Goal: Task Accomplishment & Management: Use online tool/utility

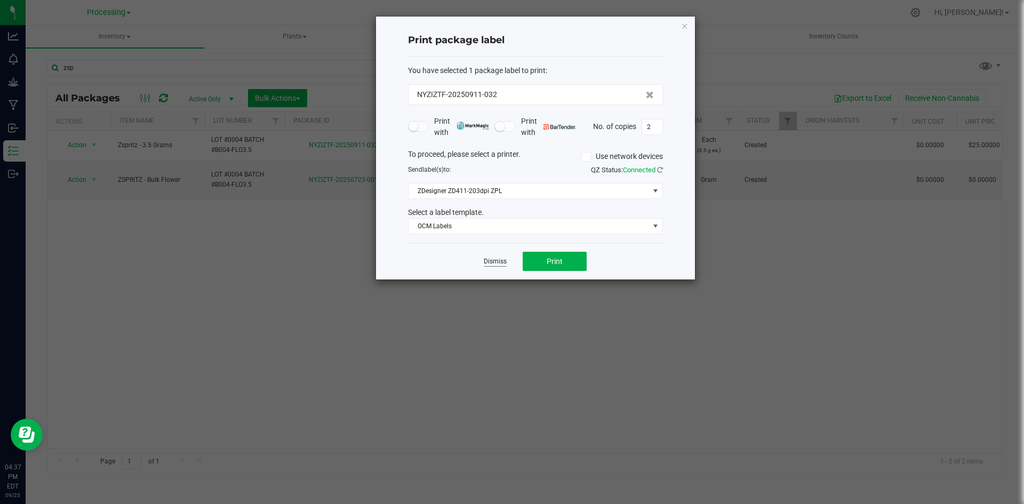
click at [497, 259] on link "Dismiss" at bounding box center [495, 261] width 23 height 9
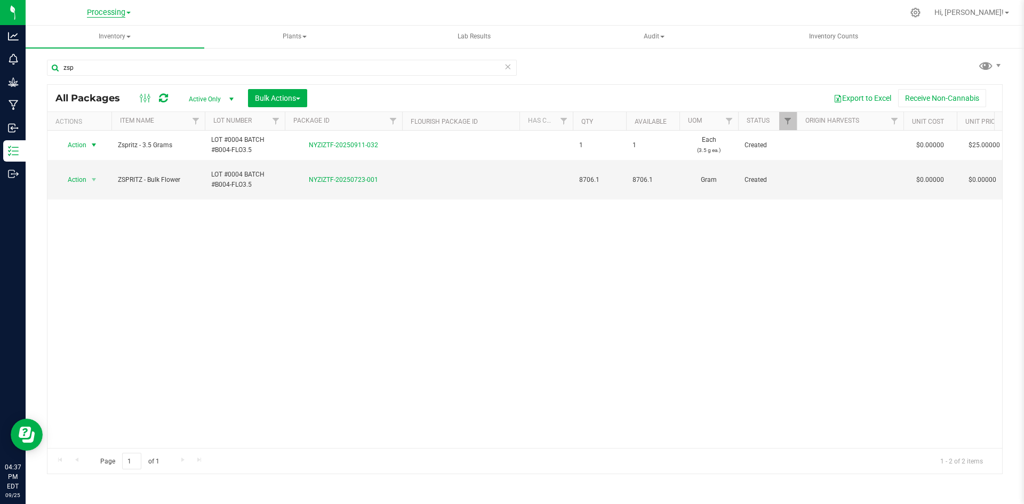
click at [97, 13] on span "Processing" at bounding box center [106, 13] width 38 height 10
click at [99, 106] on link "ZIZ NY GRW LLC (Distribution)" at bounding box center [109, 108] width 156 height 14
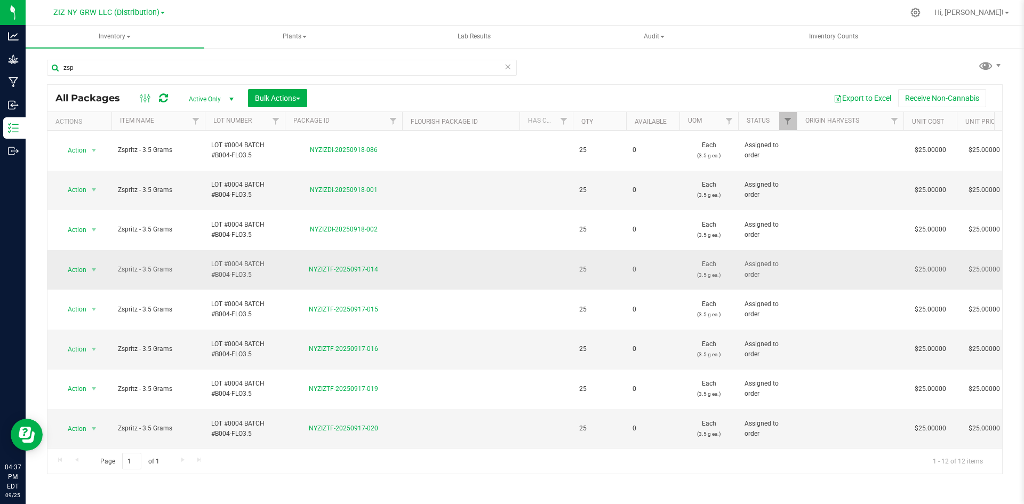
scroll to position [45, 0]
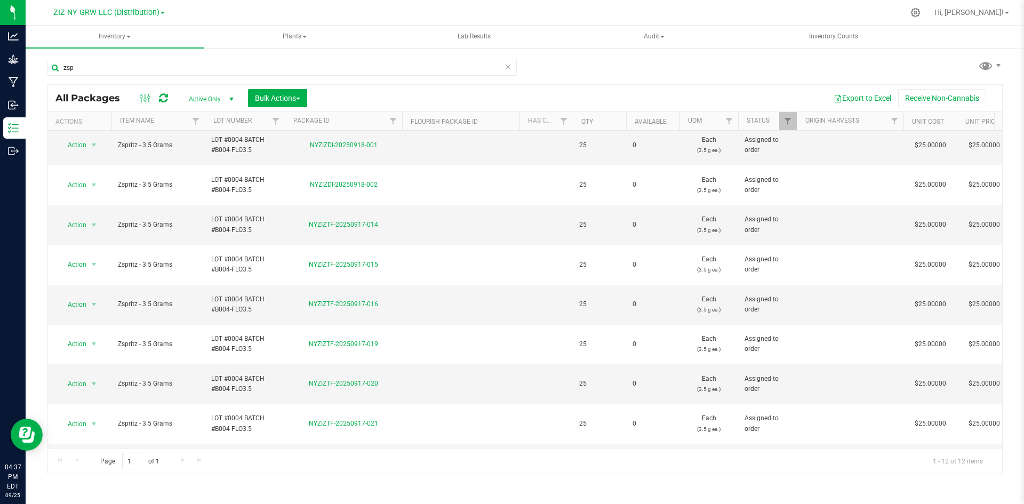
click at [101, 362] on li "Print package label" at bounding box center [92, 366] width 67 height 29
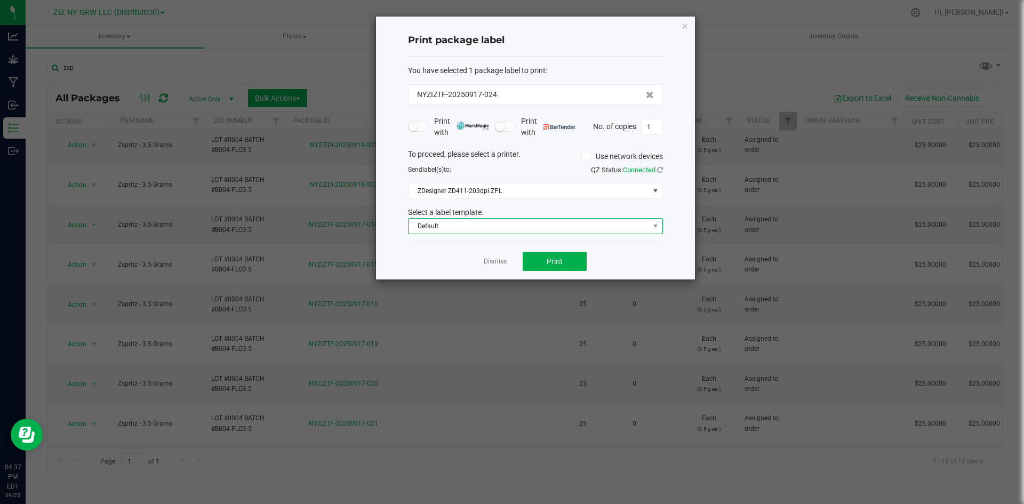
click at [530, 227] on span "Default" at bounding box center [529, 226] width 241 height 15
click at [460, 264] on li "Package ID Label" at bounding box center [536, 264] width 254 height 18
click at [545, 252] on button "Print" at bounding box center [555, 261] width 64 height 19
click at [508, 259] on div "Dismiss Print" at bounding box center [535, 261] width 255 height 37
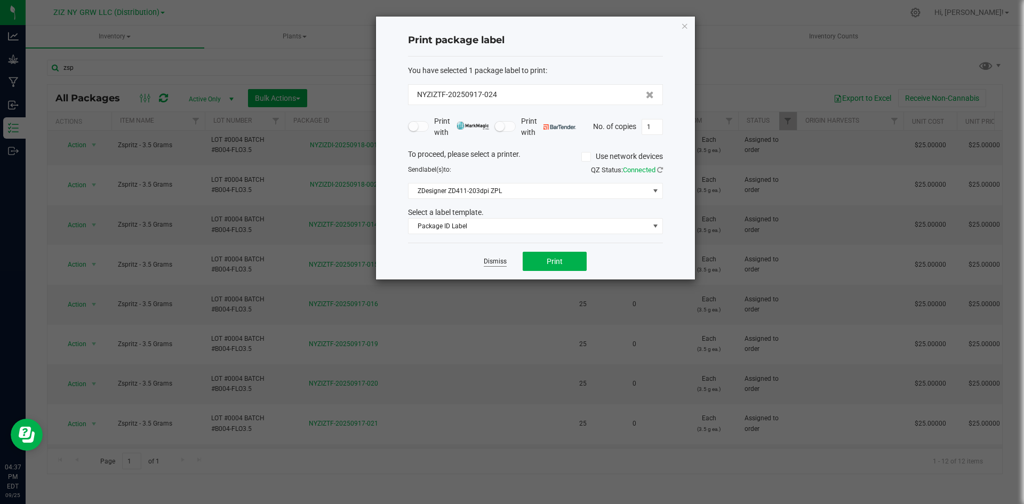
click at [489, 259] on link "Dismiss" at bounding box center [495, 261] width 23 height 9
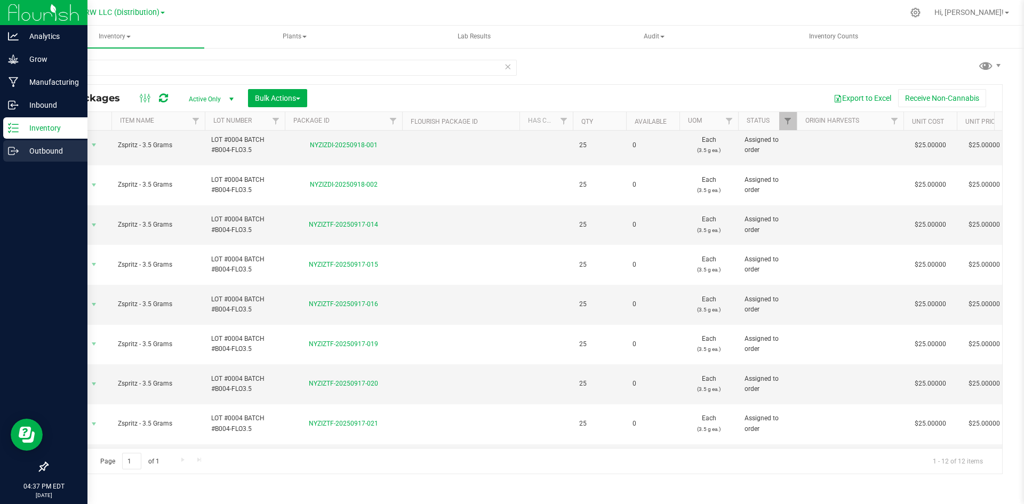
click at [57, 155] on p "Outbound" at bounding box center [51, 151] width 64 height 13
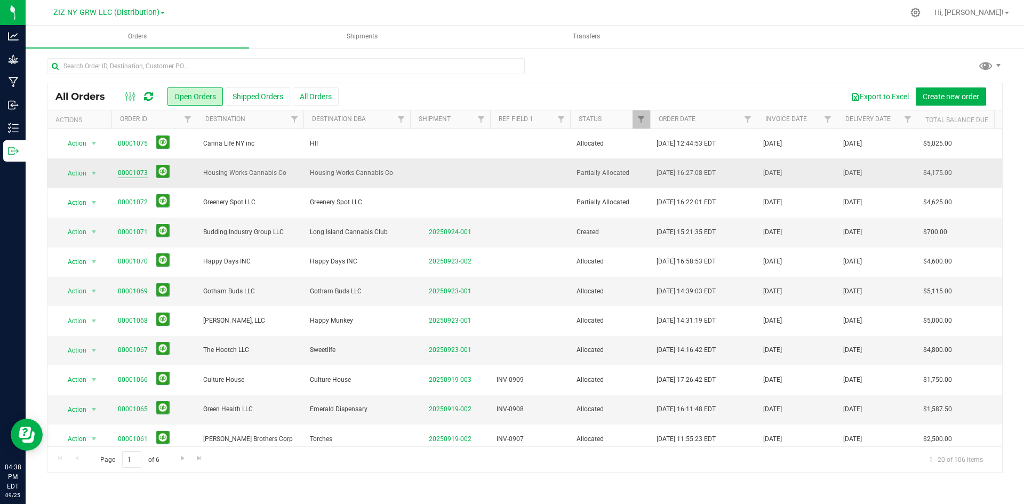
click at [127, 170] on link "00001073" at bounding box center [133, 173] width 30 height 10
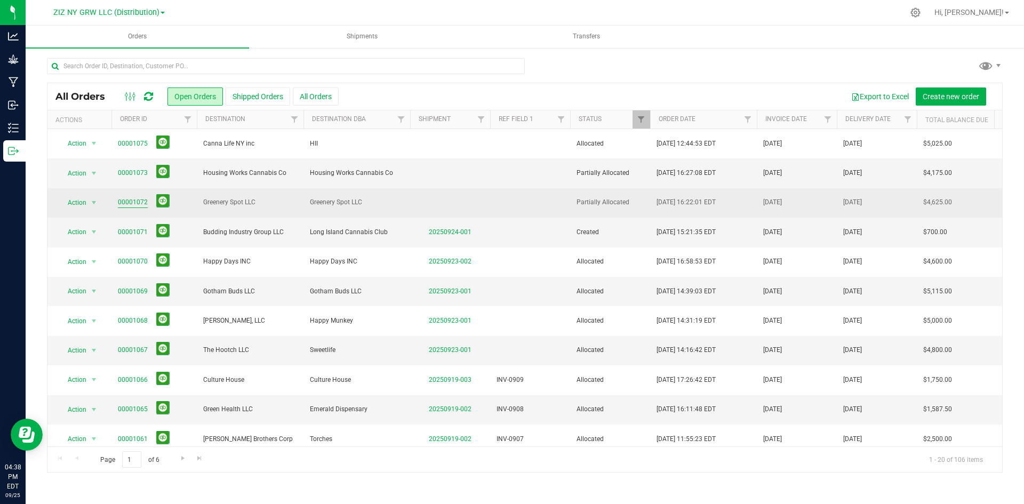
click at [133, 199] on link "00001072" at bounding box center [133, 202] width 30 height 10
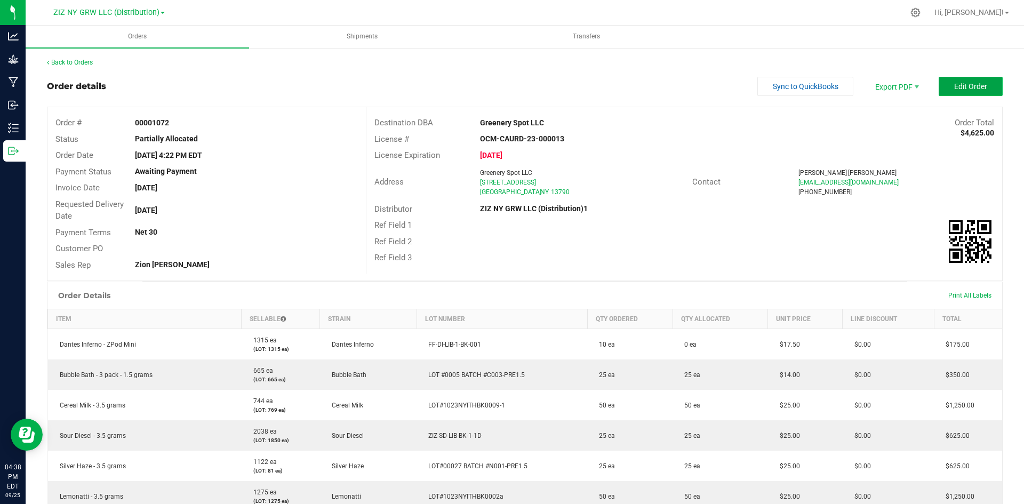
click at [981, 81] on button "Edit Order" at bounding box center [971, 86] width 64 height 19
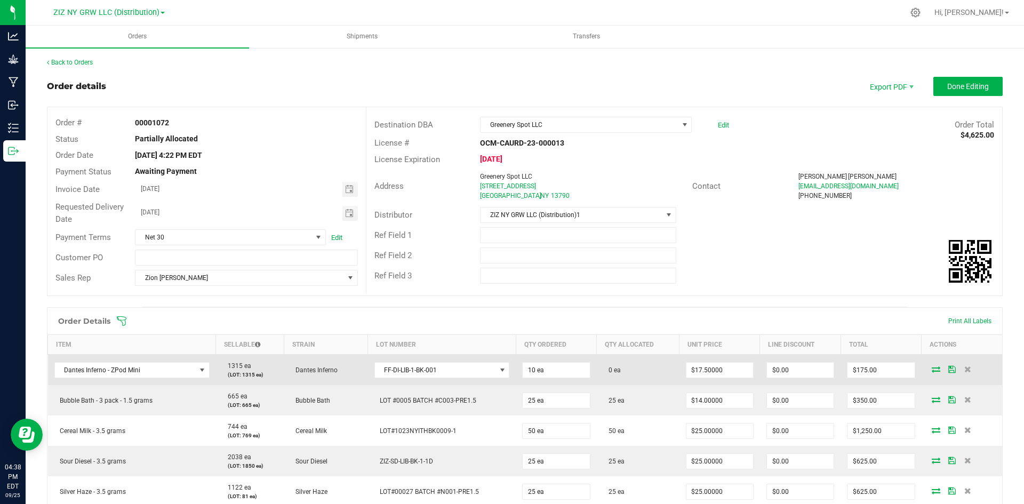
click at [932, 366] on icon at bounding box center [936, 369] width 9 height 6
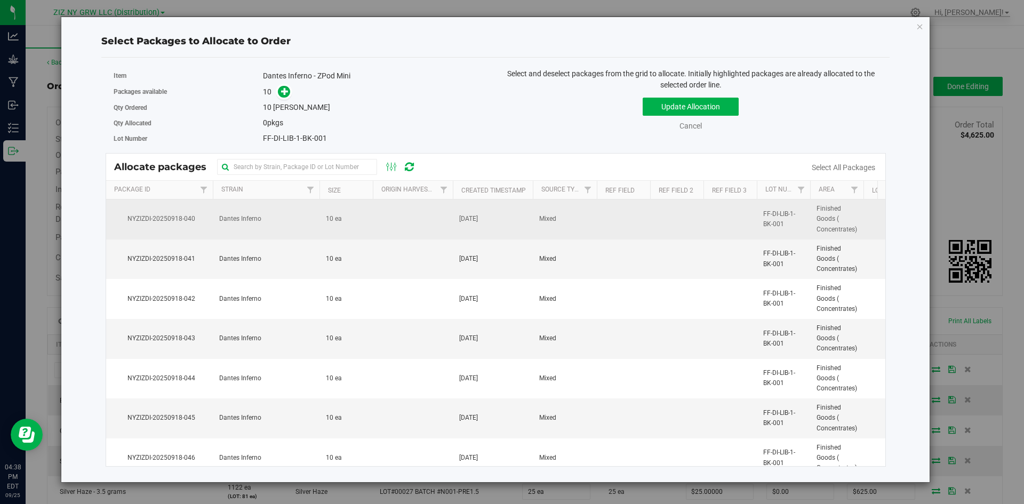
click at [414, 222] on td at bounding box center [413, 219] width 80 height 40
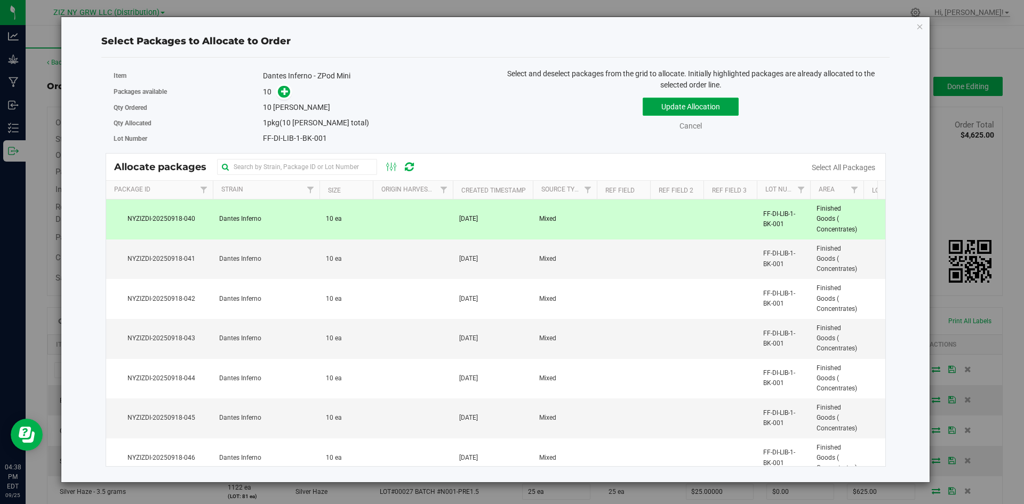
click at [727, 105] on button "Update Allocation" at bounding box center [691, 107] width 96 height 18
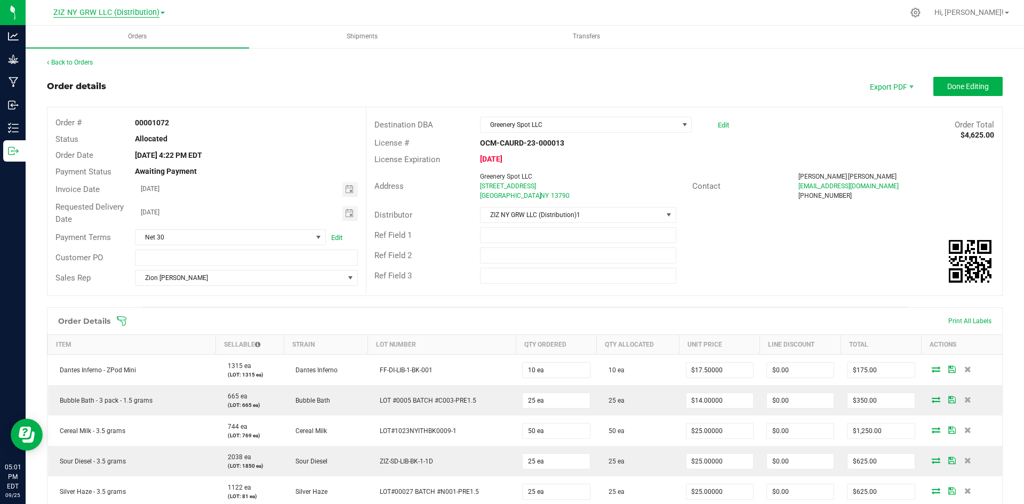
click at [91, 15] on span "ZIZ NY GRW LLC (Distribution)" at bounding box center [106, 13] width 106 height 10
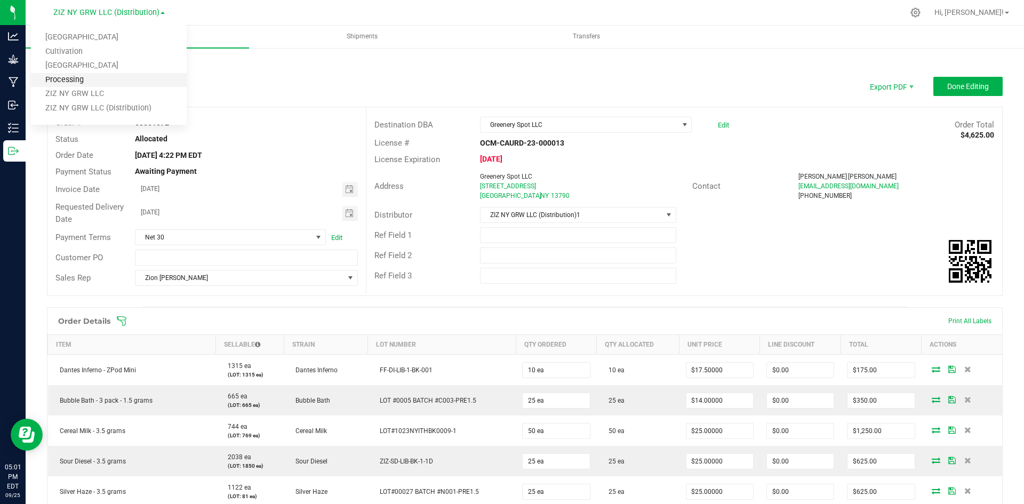
click at [111, 76] on link "Processing" at bounding box center [109, 80] width 156 height 14
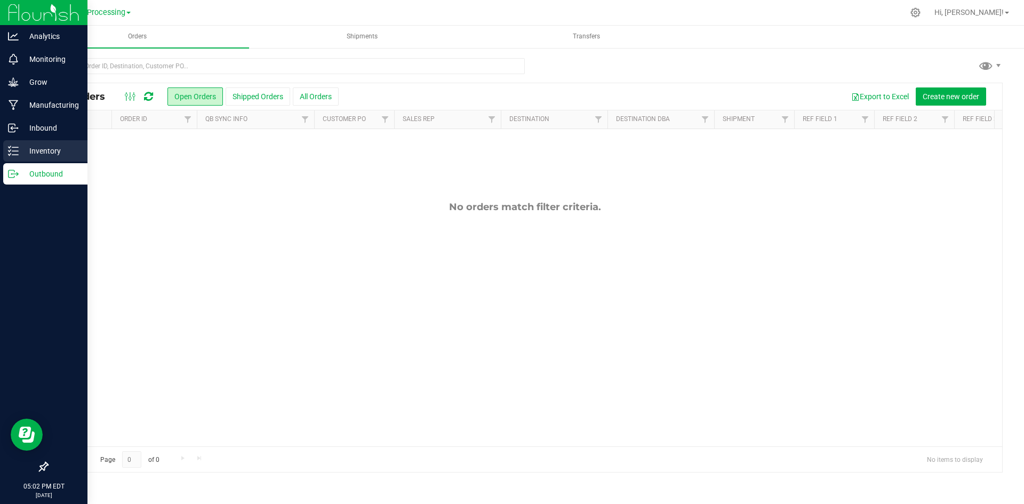
click at [12, 154] on icon at bounding box center [13, 151] width 11 height 11
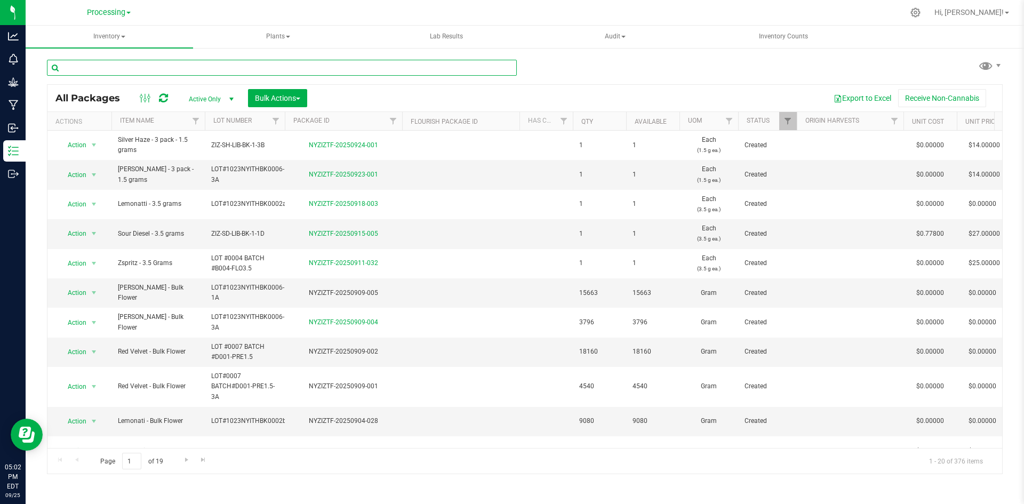
click at [230, 70] on input "text" at bounding box center [282, 68] width 470 height 16
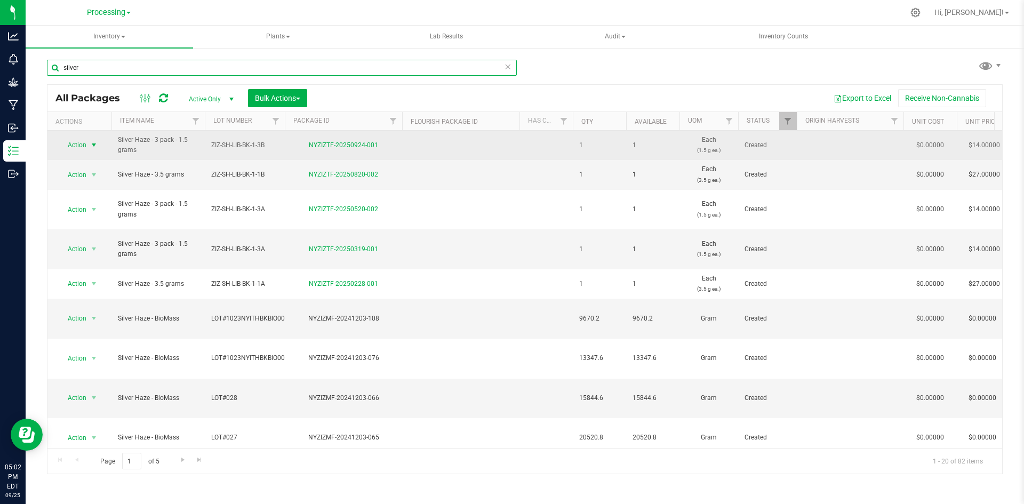
type input "silver"
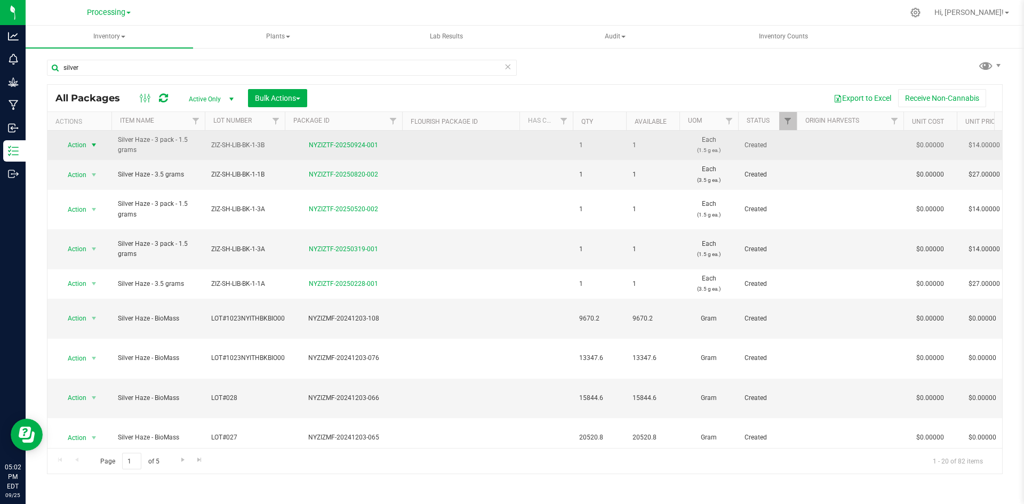
click at [83, 147] on span "Action" at bounding box center [72, 145] width 29 height 15
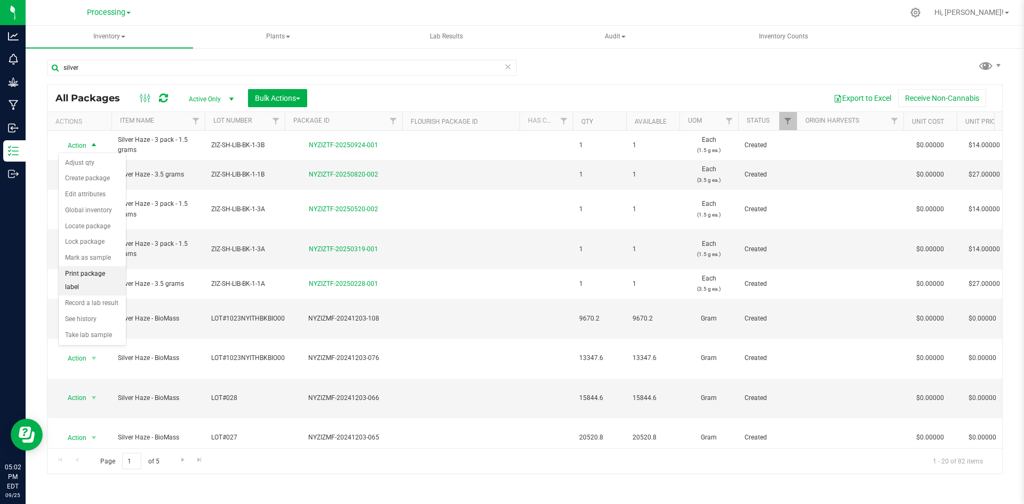
click at [101, 273] on li "Print package label" at bounding box center [92, 280] width 67 height 29
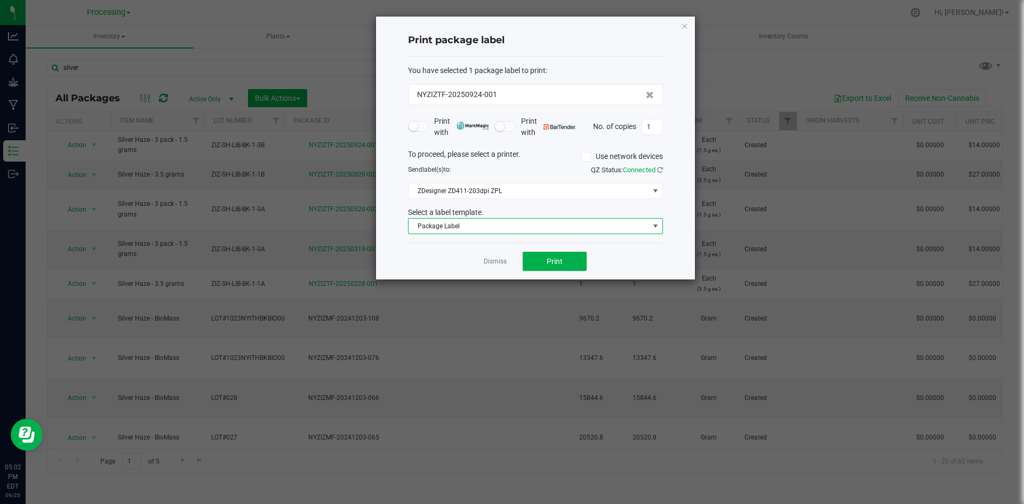
click at [533, 227] on span "Package Label" at bounding box center [529, 226] width 241 height 15
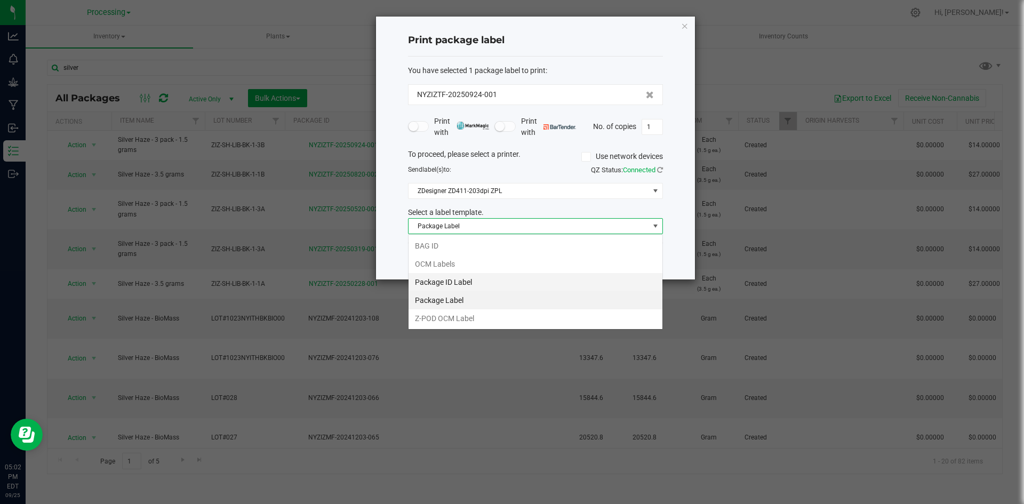
scroll to position [16, 255]
click at [478, 267] on li "OCM Labels" at bounding box center [536, 264] width 254 height 18
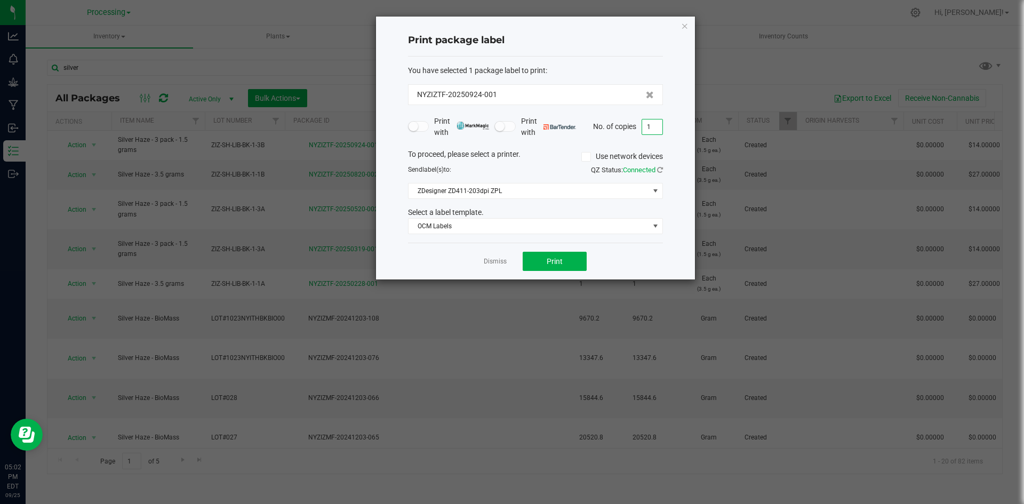
drag, startPoint x: 660, startPoint y: 125, endPoint x: 653, endPoint y: 128, distance: 7.6
click at [659, 125] on input "1" at bounding box center [652, 126] width 20 height 15
type input "110"
click at [540, 256] on button "Print" at bounding box center [555, 261] width 64 height 19
